Goal: Information Seeking & Learning: Find specific fact

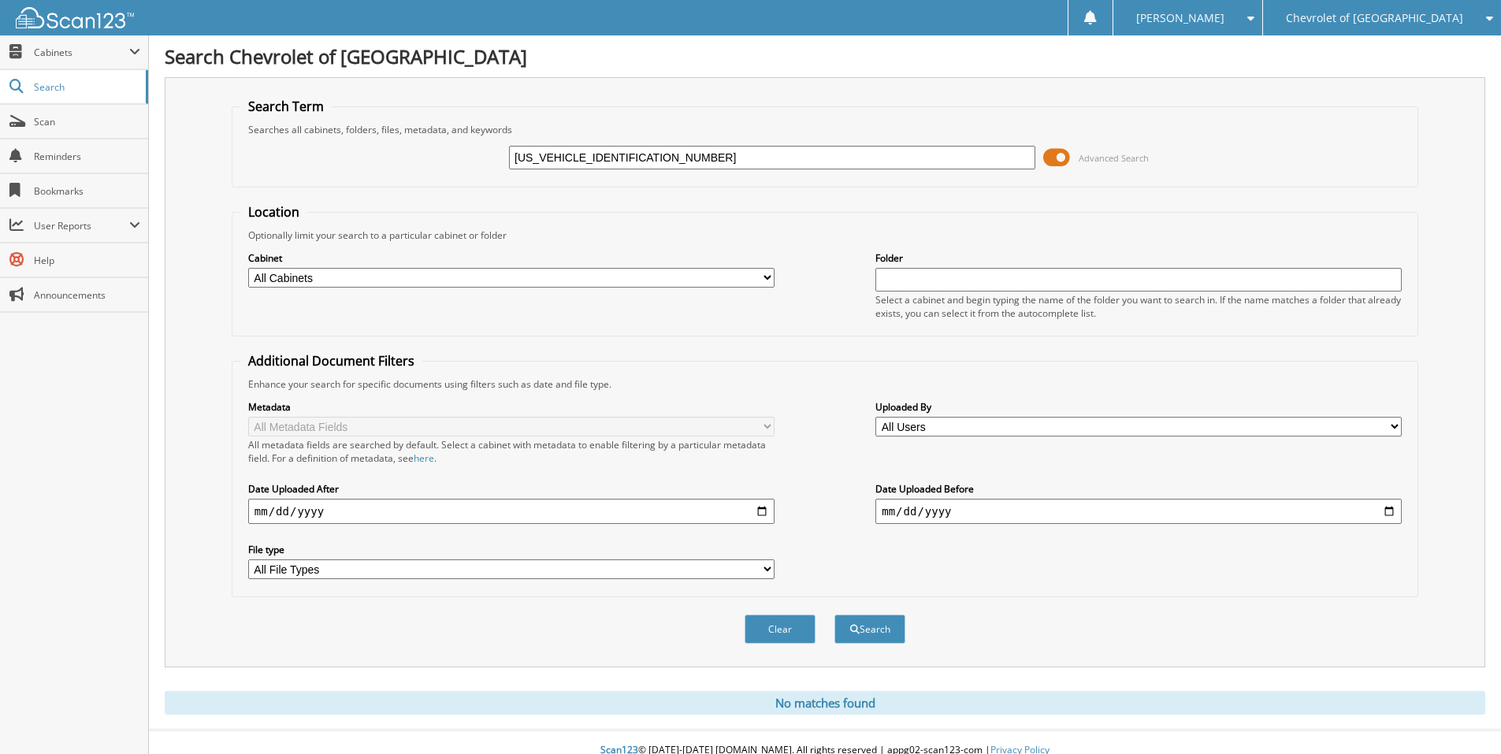
click at [655, 148] on input "3FMTK1R45SMA07122" at bounding box center [772, 158] width 526 height 24
drag, startPoint x: 655, startPoint y: 149, endPoint x: 496, endPoint y: 144, distance: 159.2
click at [499, 143] on div "3FMTK1R45SMA07122 Advanced Search" at bounding box center [824, 157] width 1169 height 43
type input "19UDE4H69PA004489"
click at [834, 614] on button "Search" at bounding box center [869, 628] width 71 height 29
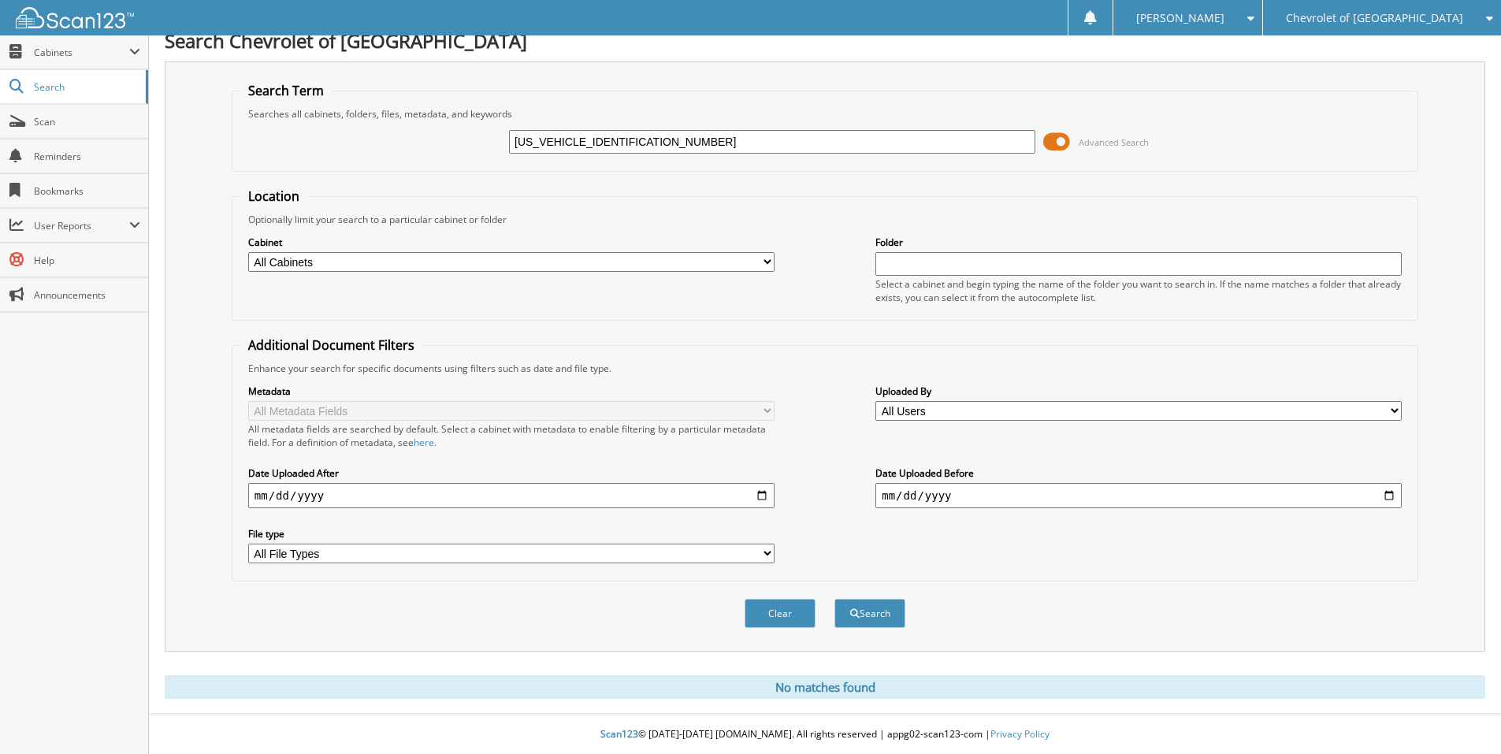
drag, startPoint x: 660, startPoint y: 141, endPoint x: 362, endPoint y: 135, distance: 298.6
click at [362, 135] on div "[US_VEHICLE_IDENTIFICATION_NUMBER] Advanced Search" at bounding box center [824, 142] width 1169 height 43
paste input "C4RJXP66SW605194"
type input "1C4RJXP66SW605194"
click at [834, 599] on button "Search" at bounding box center [869, 613] width 71 height 29
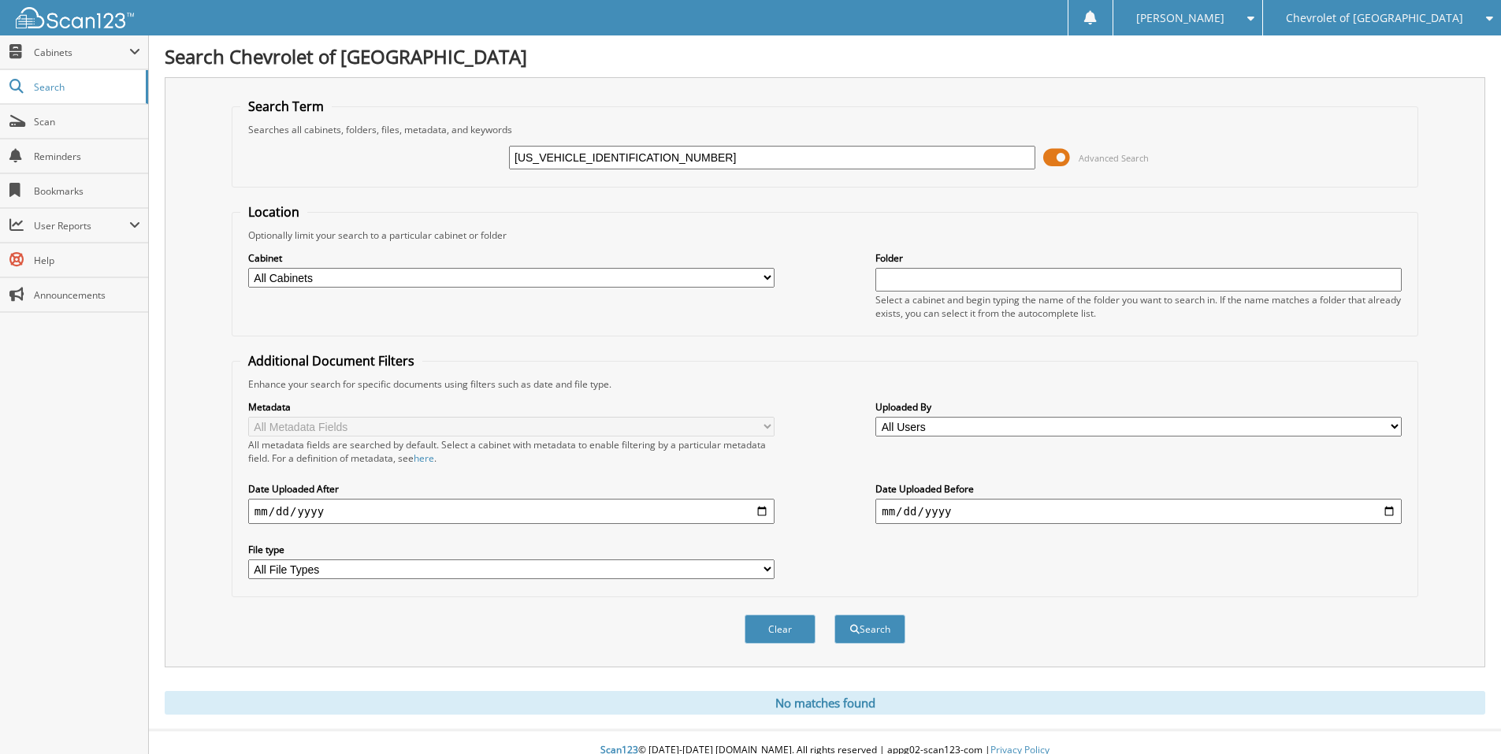
drag, startPoint x: 647, startPoint y: 154, endPoint x: 410, endPoint y: 139, distance: 238.3
click at [410, 139] on div "1C4RJXP66SW605194 Advanced Search" at bounding box center [824, 157] width 1169 height 43
paste input "[US_VEHICLE_IDENTIFICATION_NUMBER]"
type input "[US_VEHICLE_IDENTIFICATION_NUMBER]"
click at [881, 622] on button "Search" at bounding box center [869, 628] width 71 height 29
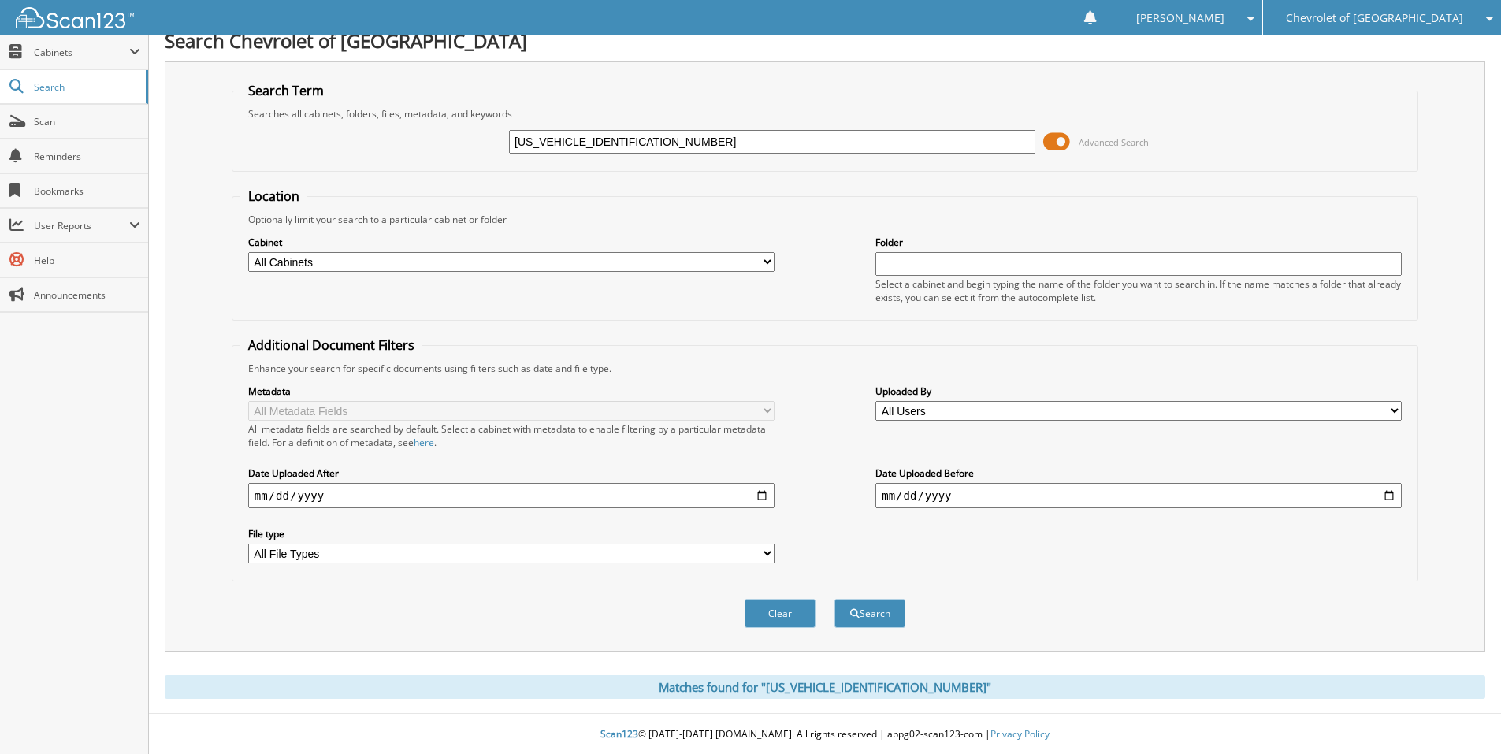
click at [796, 691] on div "Matches found for "2GC4KNEY1S1179633"" at bounding box center [825, 687] width 1320 height 24
click at [848, 696] on div "Matches found for "2GC4KNEY1S1179633"" at bounding box center [825, 687] width 1320 height 24
click at [825, 722] on div "Scan123 © 1996-2025 scan123.com. All rights reserved | appg02-scan123-com | Pri…" at bounding box center [825, 734] width 1352 height 39
click at [722, 687] on div "Matches found for "[US_VEHICLE_IDENTIFICATION_NUMBER]"" at bounding box center [825, 687] width 1320 height 24
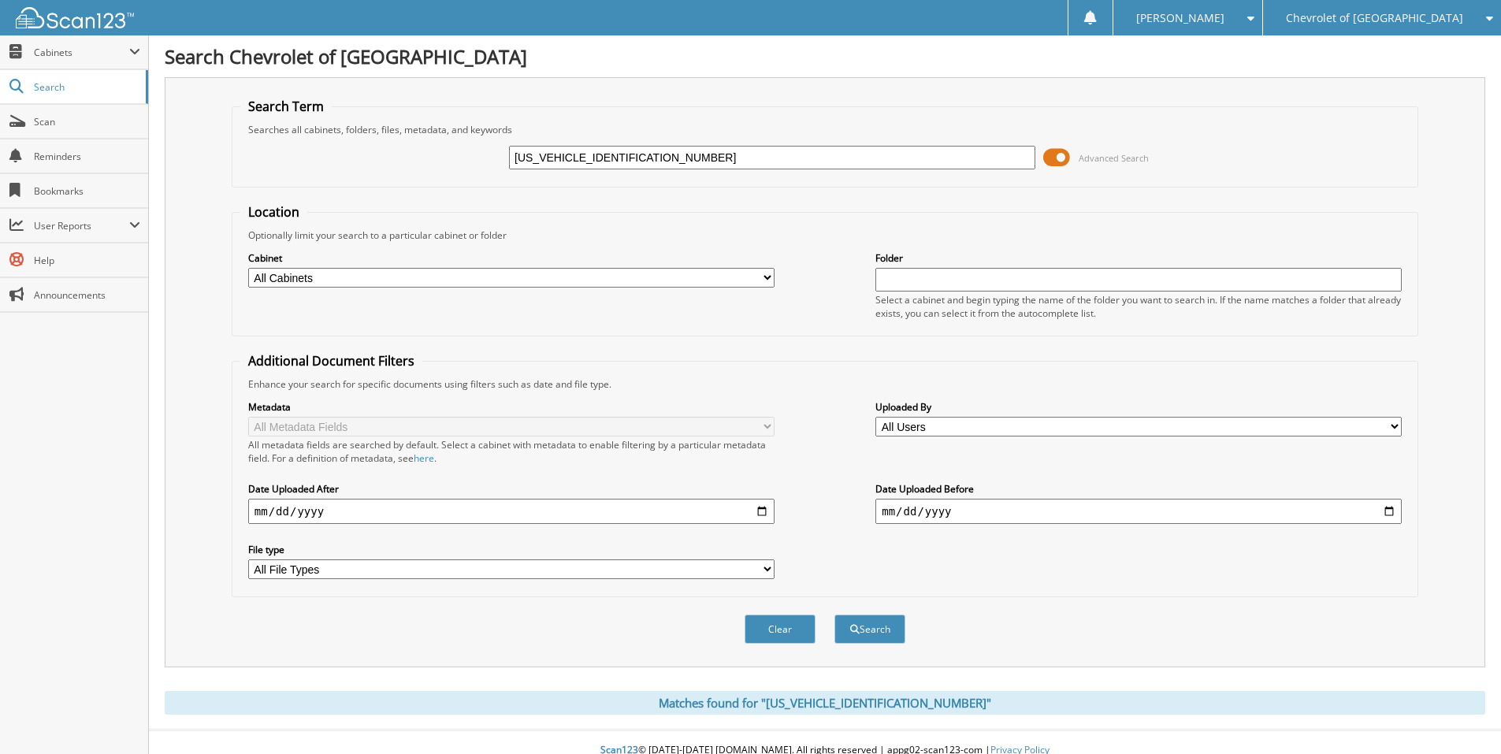
scroll to position [17, 0]
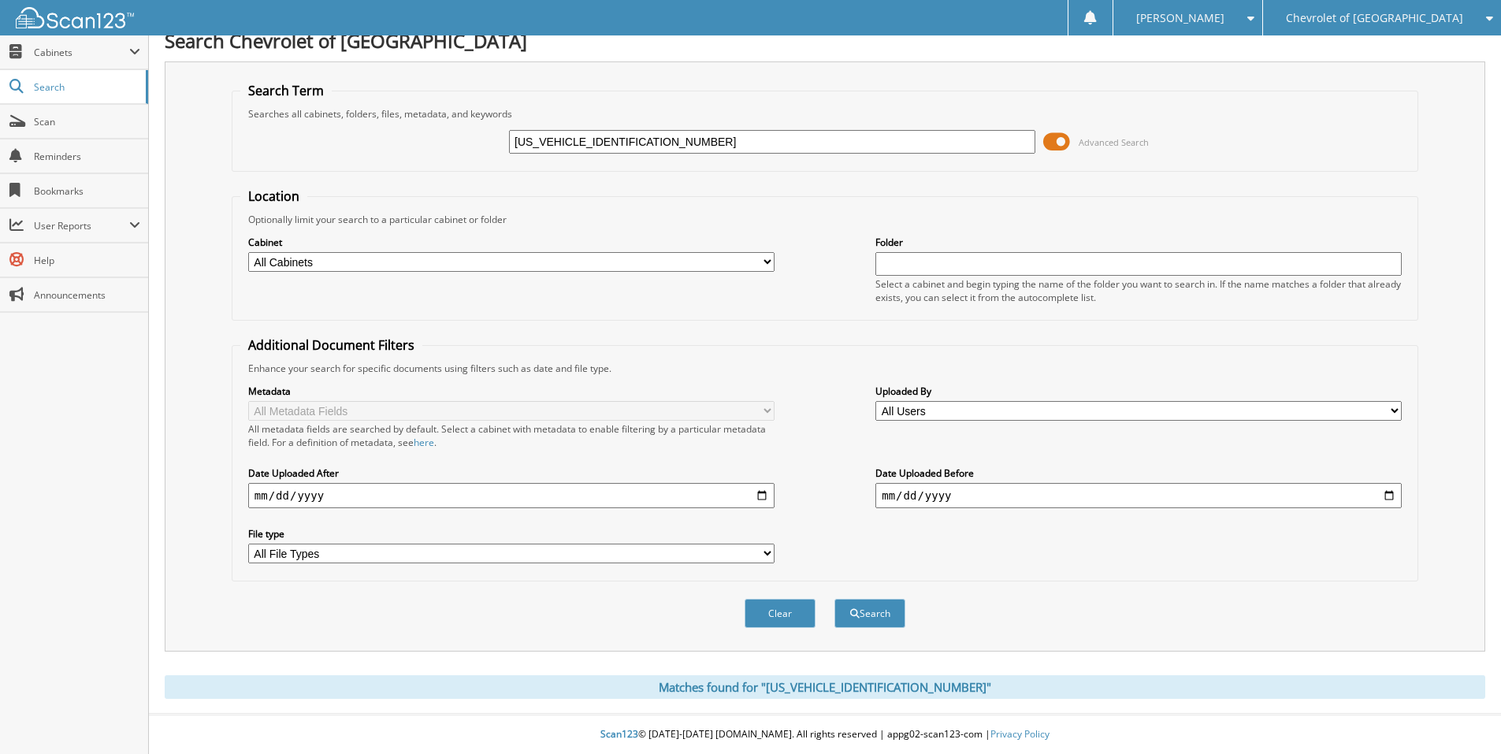
click at [877, 693] on div "Matches found for "[US_VEHICLE_IDENTIFICATION_NUMBER]"" at bounding box center [825, 687] width 1320 height 24
click at [56, 87] on span "Search" at bounding box center [86, 86] width 104 height 13
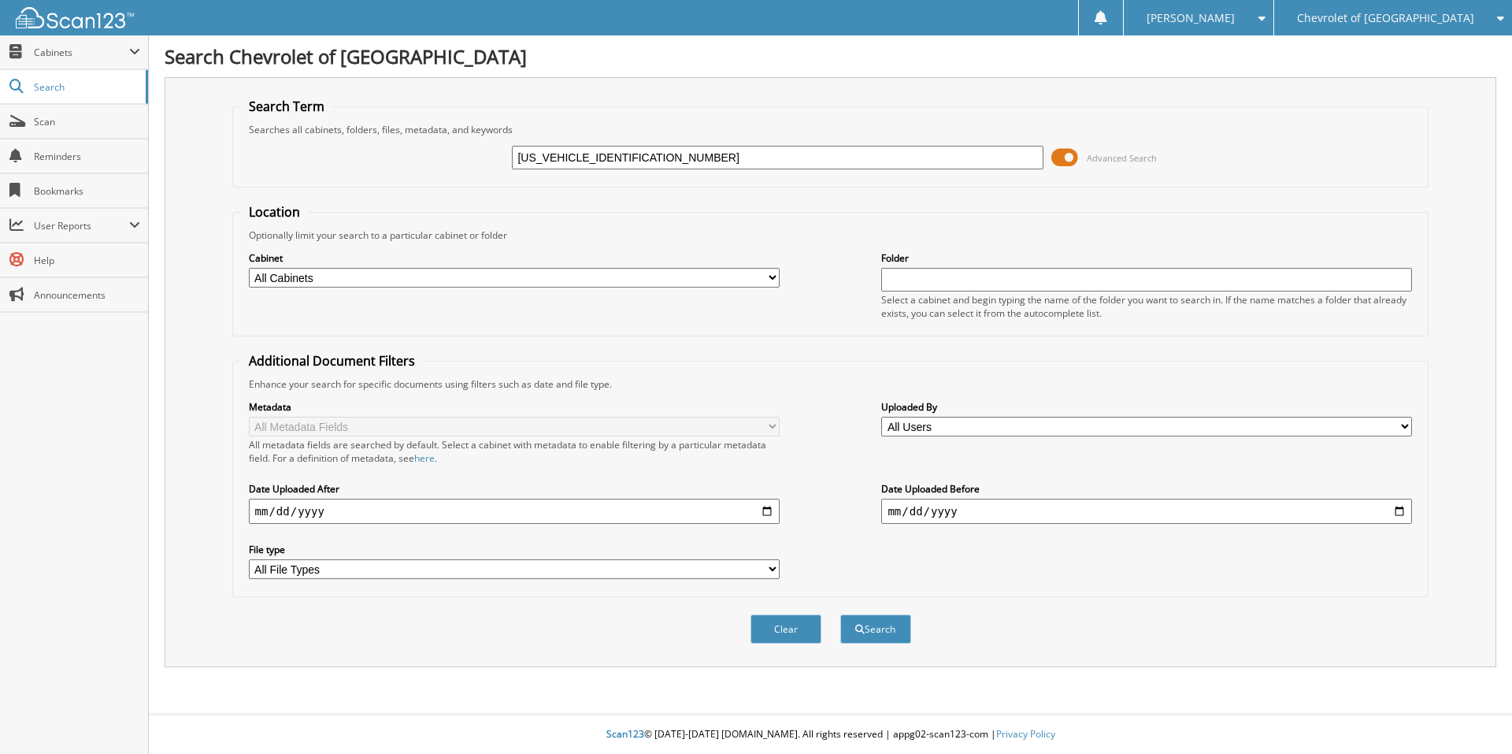
type input "[US_VEHICLE_IDENTIFICATION_NUMBER]"
click at [840, 614] on button "Search" at bounding box center [875, 628] width 71 height 29
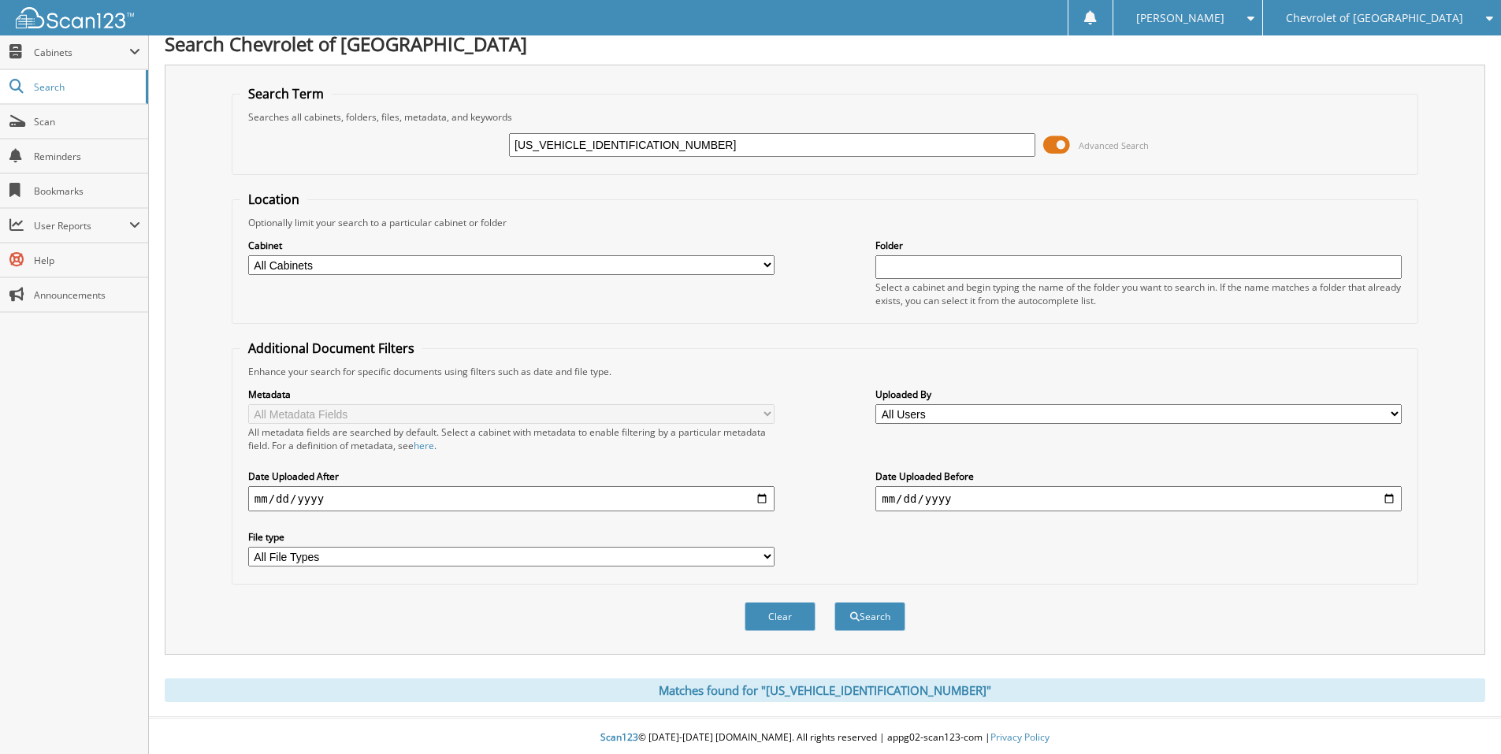
scroll to position [17, 0]
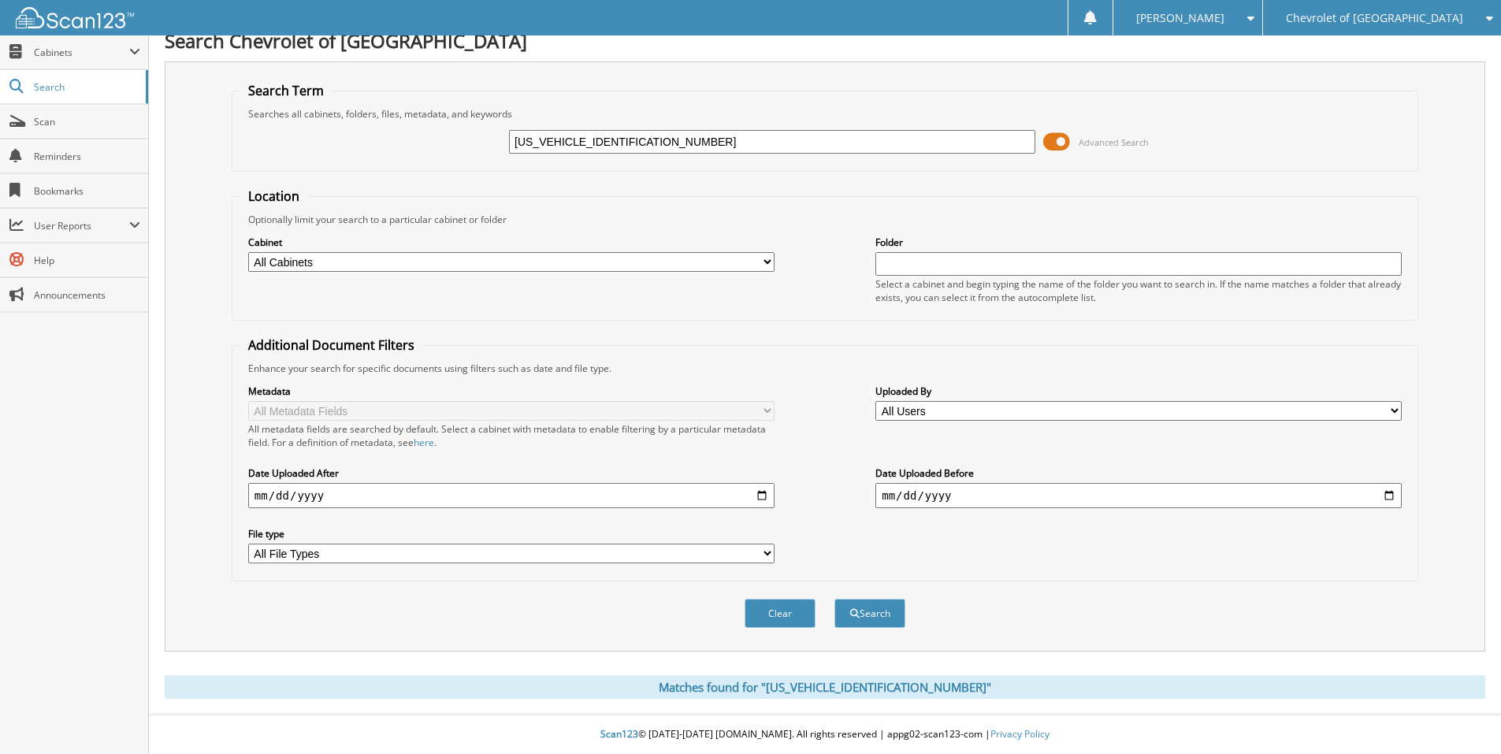
click at [838, 689] on div "Matches found for "[US_VEHICLE_IDENTIFICATION_NUMBER]"" at bounding box center [825, 687] width 1320 height 24
click at [321, 265] on select "All Cabinets PARTS SERVICE RO Needs Filing" at bounding box center [511, 262] width 526 height 20
select select "29325"
click at [248, 252] on select "All Cabinets PARTS SERVICE RO Needs Filing" at bounding box center [511, 262] width 526 height 20
click at [880, 610] on button "Search" at bounding box center [869, 613] width 71 height 29
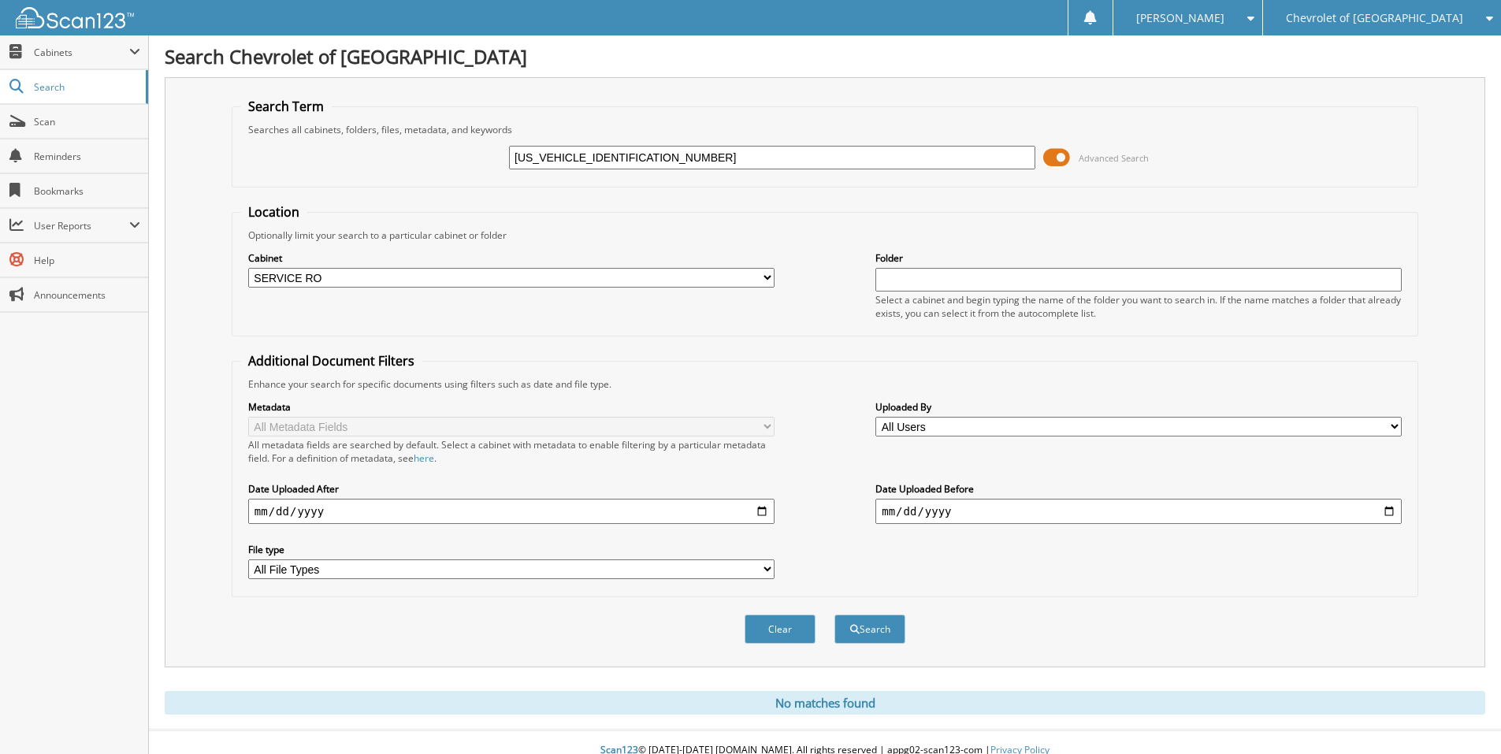
click at [773, 272] on select "All Cabinets PARTS SERVICE RO Needs Filing" at bounding box center [511, 278] width 526 height 20
select select
click at [248, 268] on select "All Cabinets PARTS SERVICE RO Needs Filing" at bounding box center [511, 278] width 526 height 20
